Goal: Task Accomplishment & Management: Manage account settings

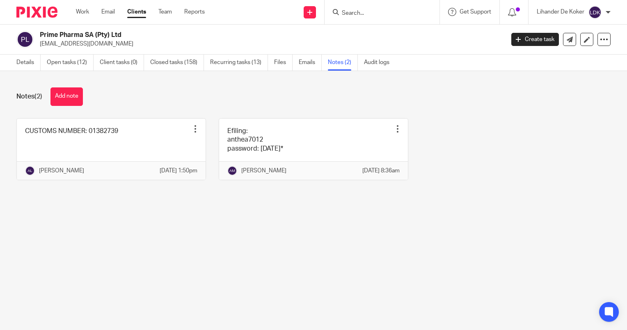
click at [598, 17] on img at bounding box center [594, 12] width 13 height 13
click at [586, 59] on li "Logout" at bounding box center [579, 57] width 54 height 12
